Goal: Information Seeking & Learning: Learn about a topic

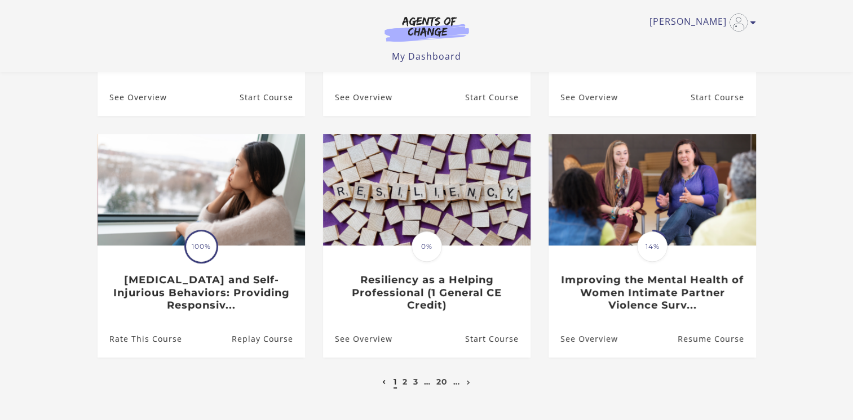
scroll to position [282, 0]
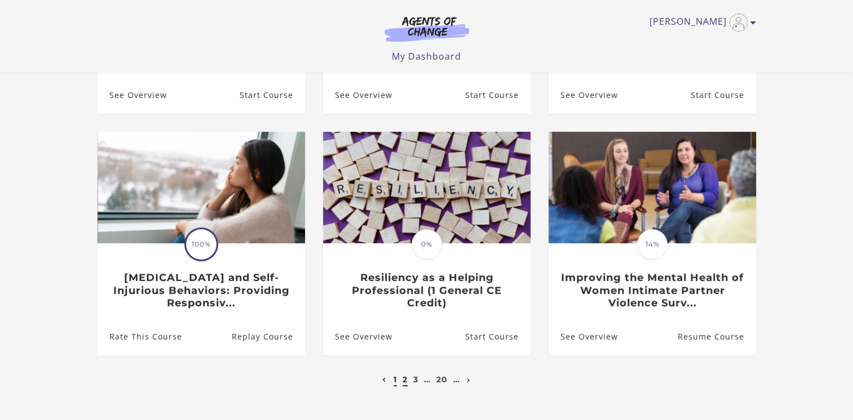
click at [404, 381] on link "2" at bounding box center [404, 380] width 5 height 10
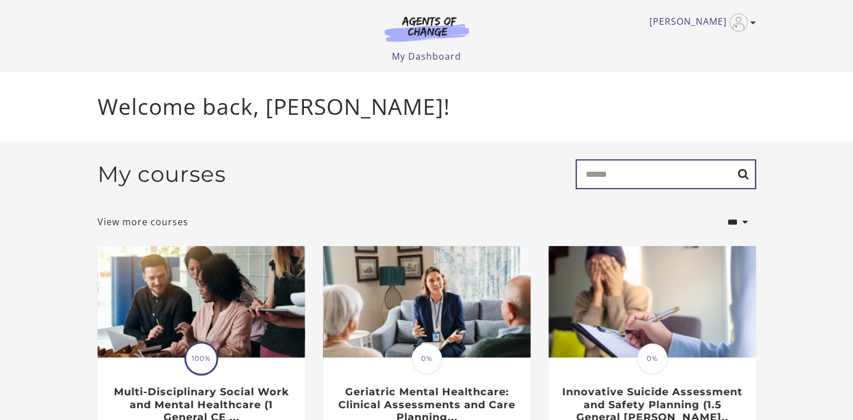
click at [641, 174] on input "Search" at bounding box center [665, 174] width 180 height 30
type input "*******"
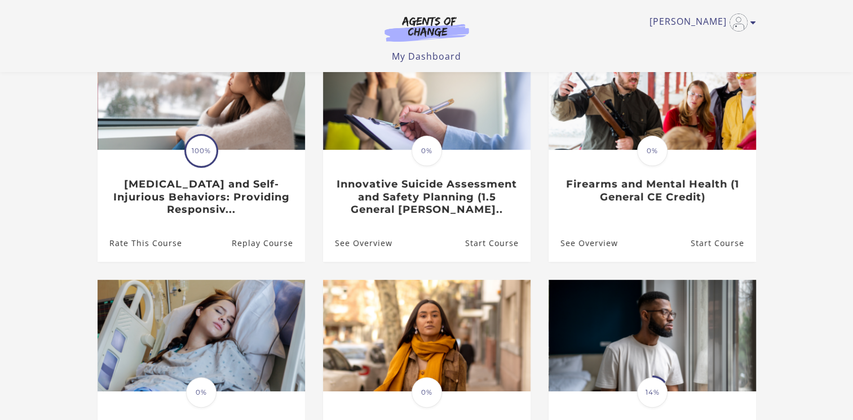
scroll to position [169, 0]
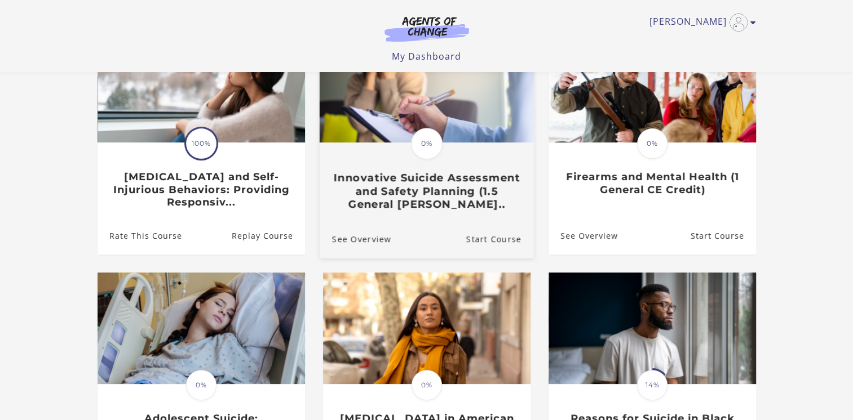
click at [424, 167] on div "Translation missing: en.liquid.partials.dashboard_course_card.progress_descript…" at bounding box center [426, 177] width 214 height 67
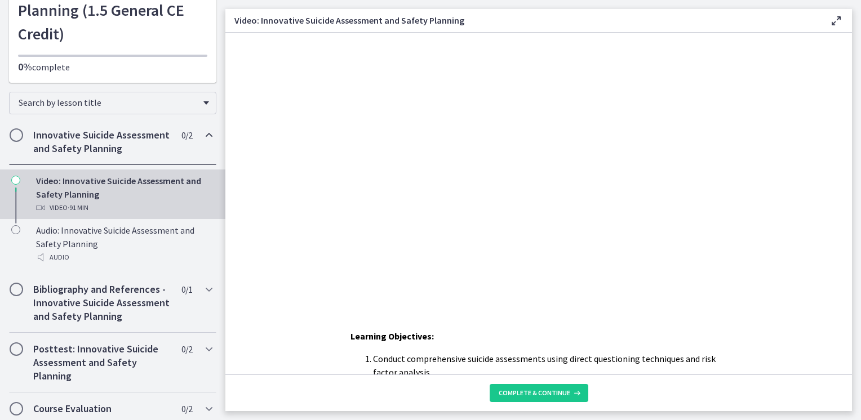
scroll to position [150, 0]
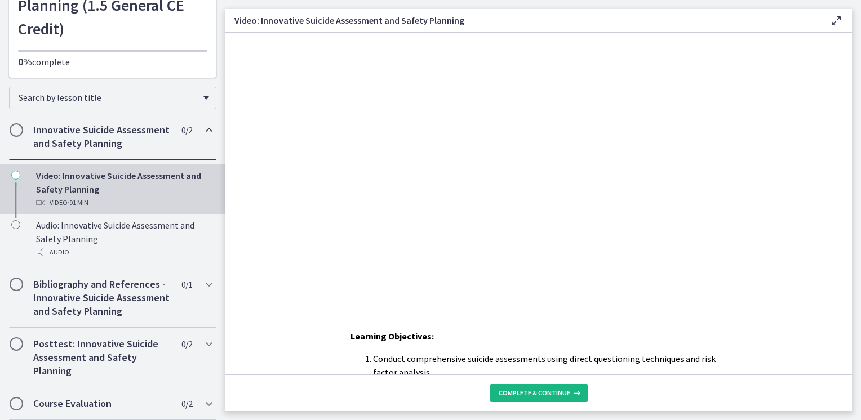
click at [537, 391] on span "Complete & continue" at bounding box center [535, 393] width 72 height 9
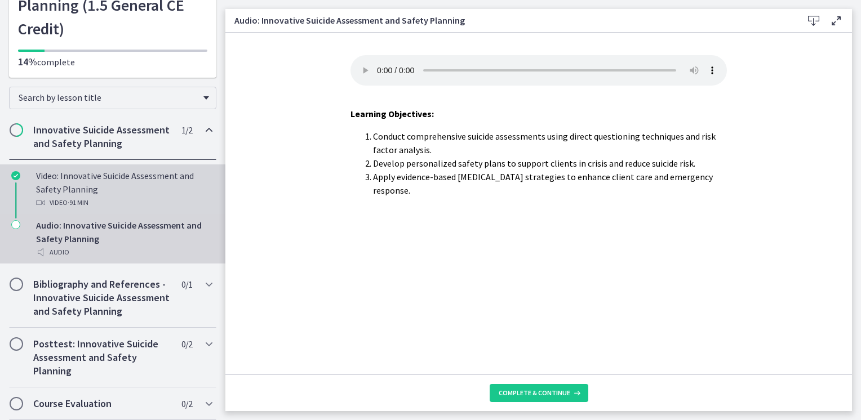
click at [60, 173] on div "Video: Innovative Suicide Assessment and Safety Planning Video · 91 min" at bounding box center [124, 189] width 176 height 41
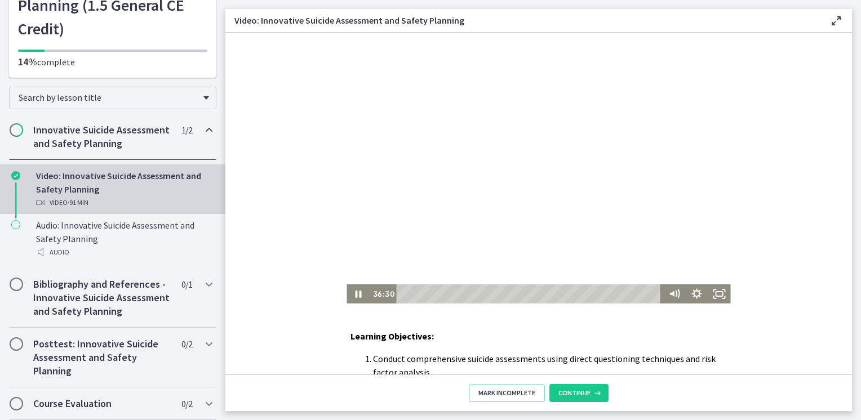
click at [502, 292] on div "Playbar" at bounding box center [530, 294] width 256 height 19
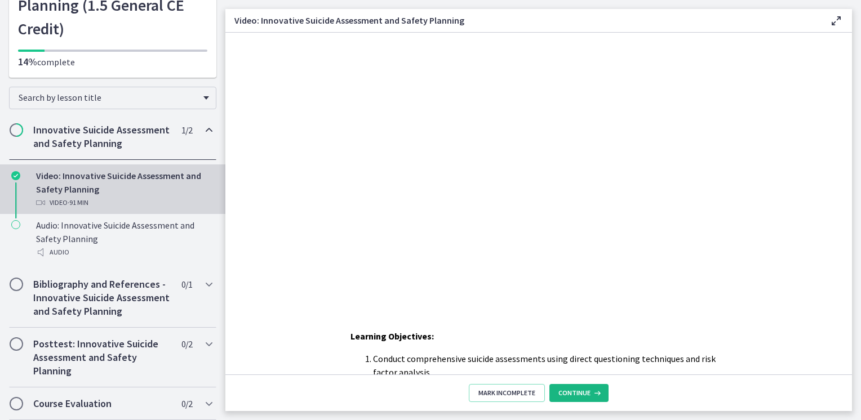
click at [580, 391] on span "Continue" at bounding box center [574, 393] width 32 height 9
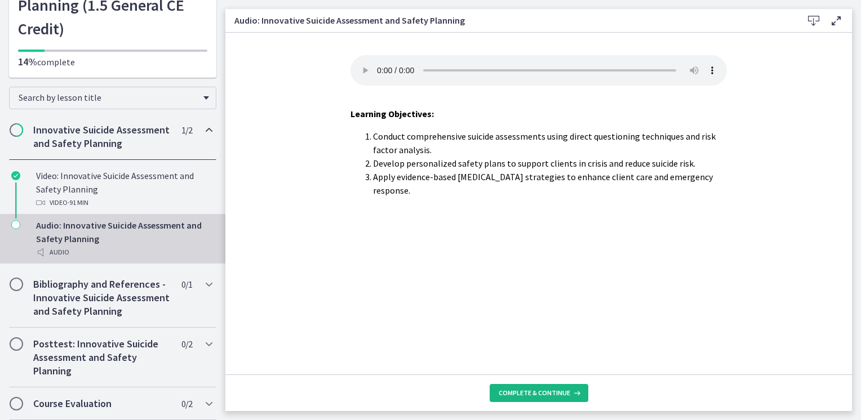
click at [580, 391] on button "Complete & continue" at bounding box center [539, 393] width 99 height 18
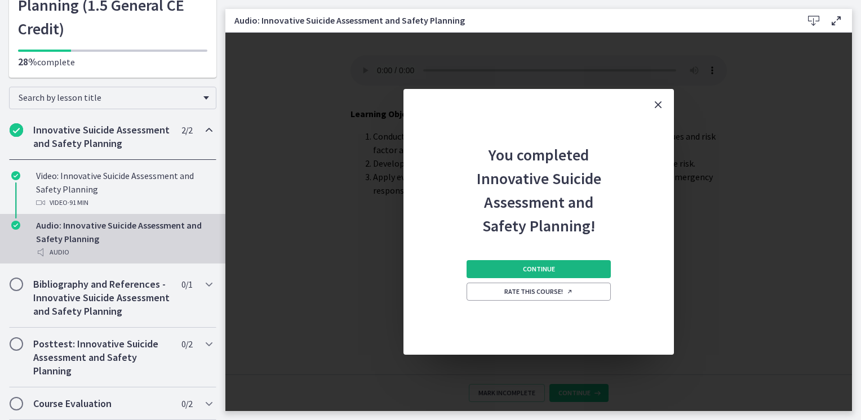
click at [560, 271] on button "Continue" at bounding box center [539, 269] width 144 height 18
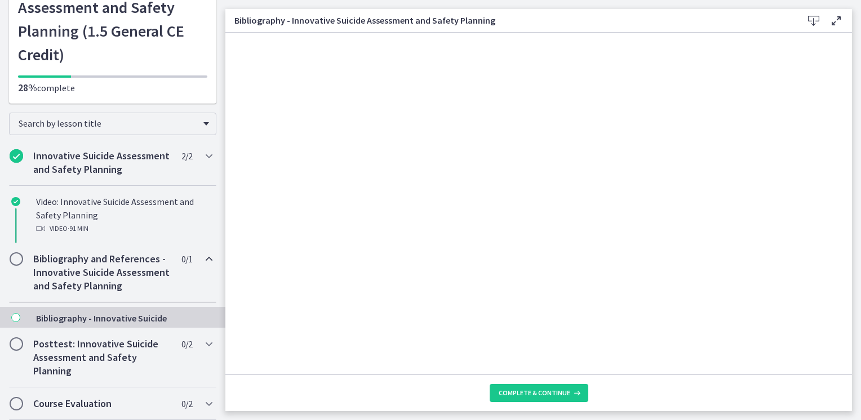
scroll to position [101, 0]
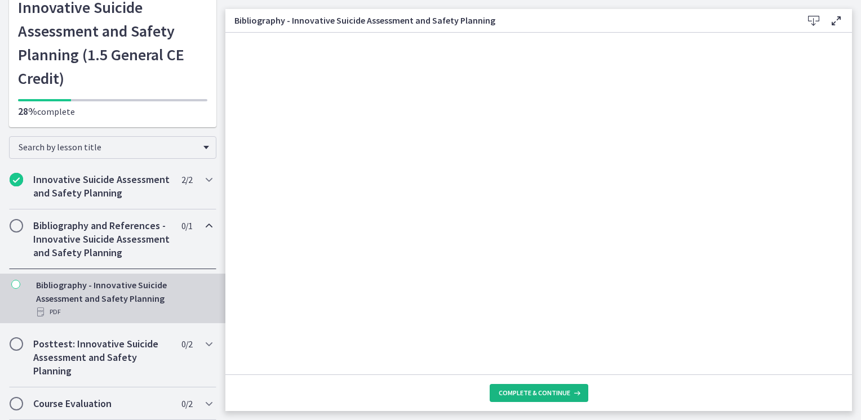
click at [558, 393] on span "Complete & continue" at bounding box center [535, 393] width 72 height 9
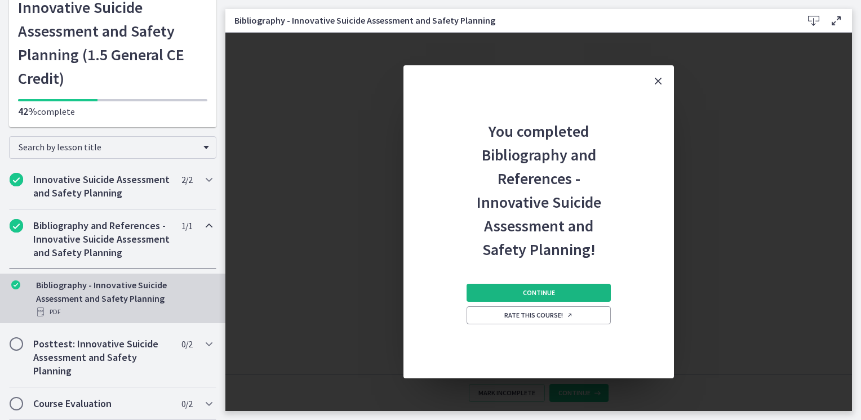
click at [552, 294] on span "Continue" at bounding box center [539, 293] width 32 height 9
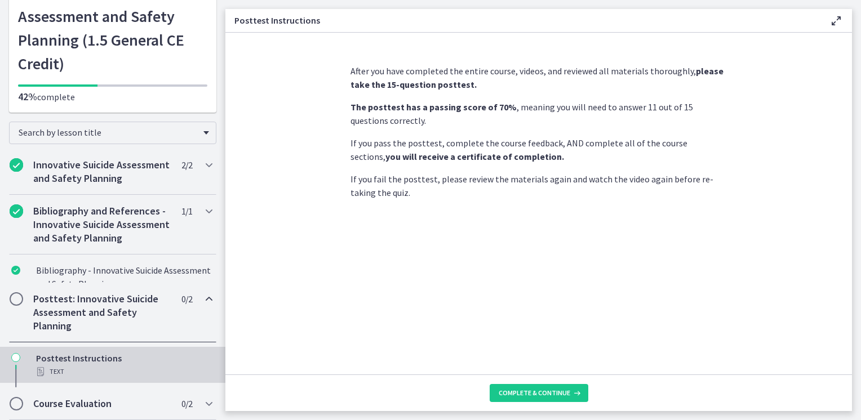
scroll to position [137, 0]
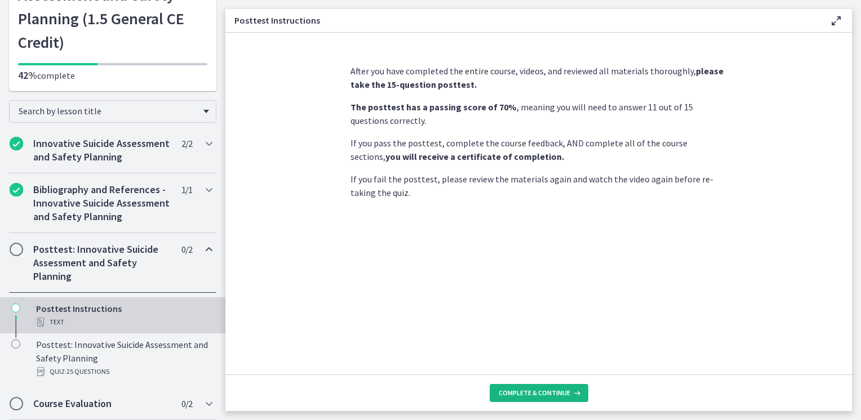
click at [532, 387] on button "Complete & continue" at bounding box center [539, 393] width 99 height 18
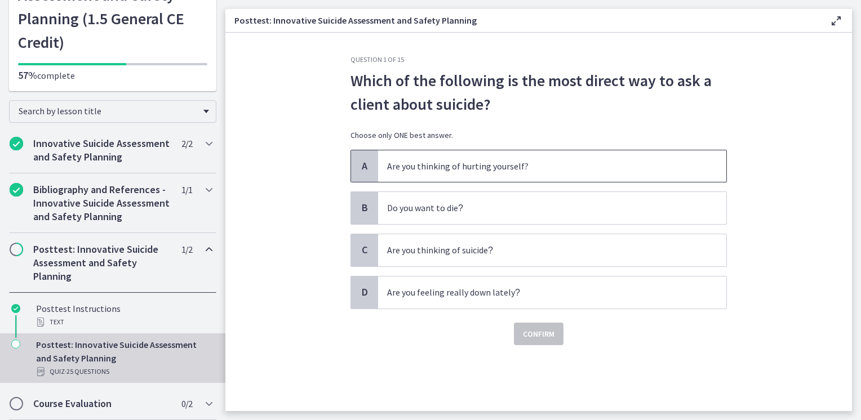
click at [504, 177] on span "Are you thinking of hurting yourself?" at bounding box center [552, 166] width 348 height 32
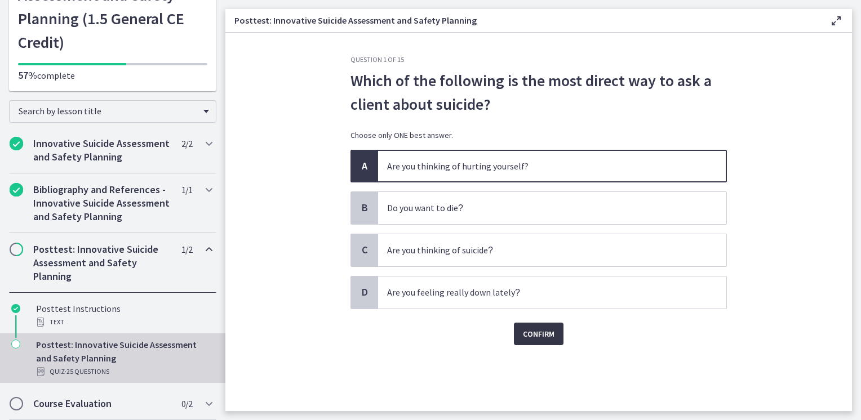
click at [531, 333] on span "Confirm" at bounding box center [539, 334] width 32 height 14
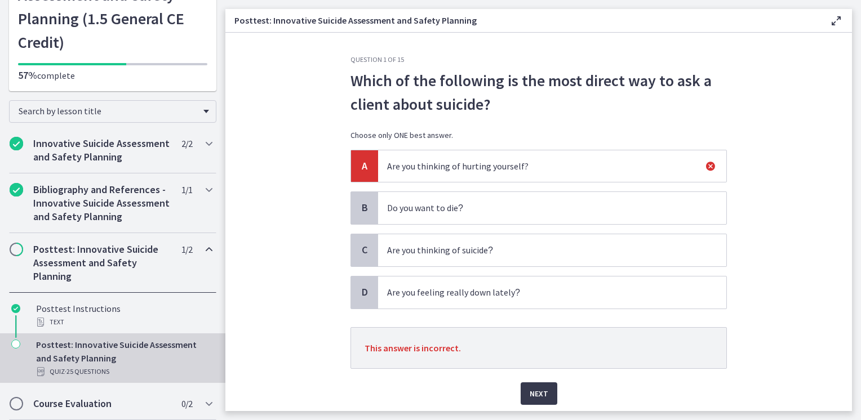
click at [427, 212] on p "Do you want to die ?" at bounding box center [541, 208] width 308 height 14
click at [95, 356] on div "Posttest: Innovative Suicide Assessment and Safety Planning Quiz · 25 Questions" at bounding box center [124, 358] width 176 height 41
click at [835, 17] on icon at bounding box center [836, 21] width 14 height 14
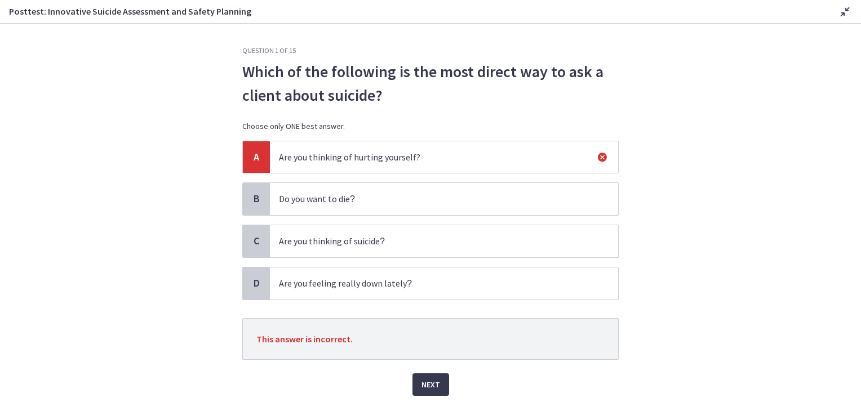
click at [837, 15] on div "Disable fullscreen" at bounding box center [843, 12] width 18 height 14
click at [841, 14] on icon at bounding box center [846, 12] width 14 height 14
